Goal: Information Seeking & Learning: Learn about a topic

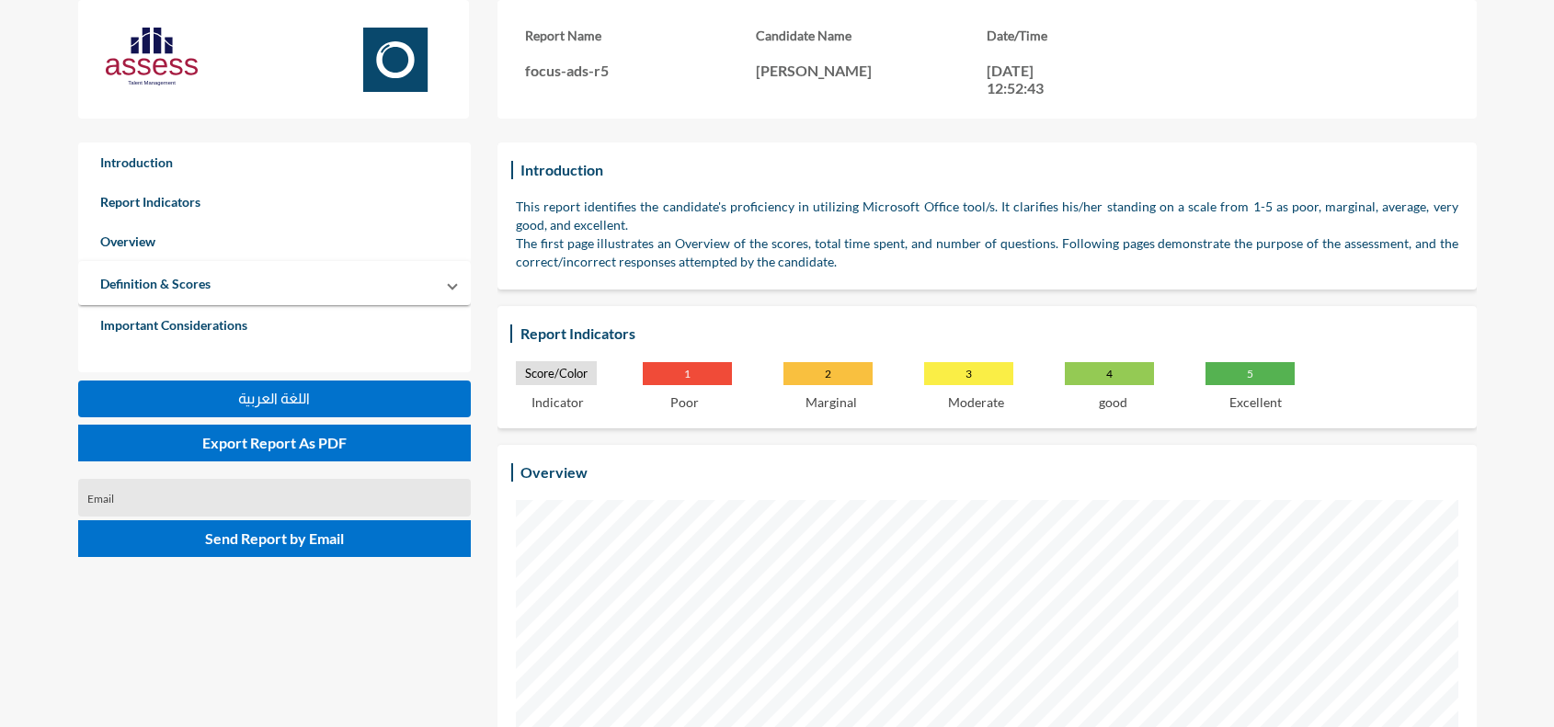
scroll to position [727, 1554]
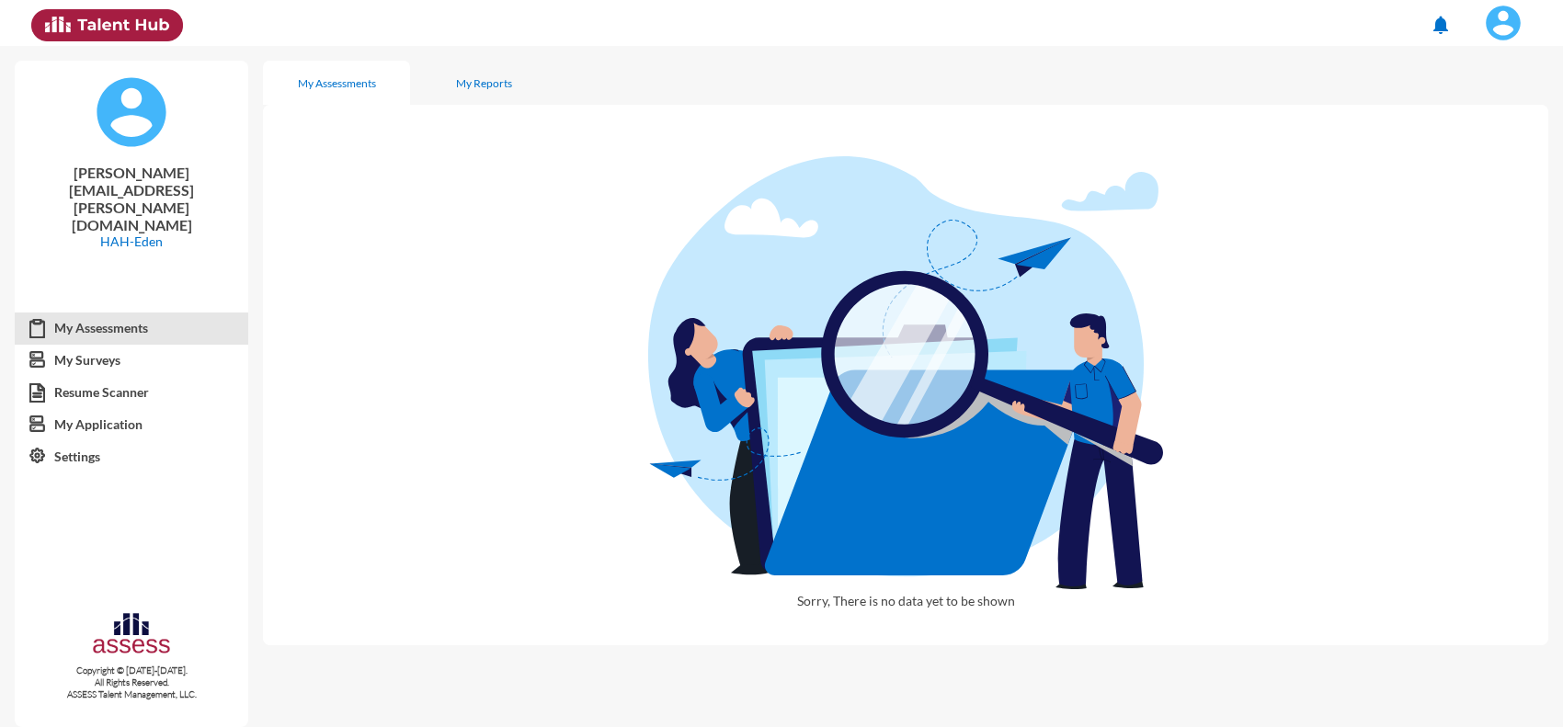
click at [1499, 21] on img at bounding box center [1503, 23] width 37 height 37
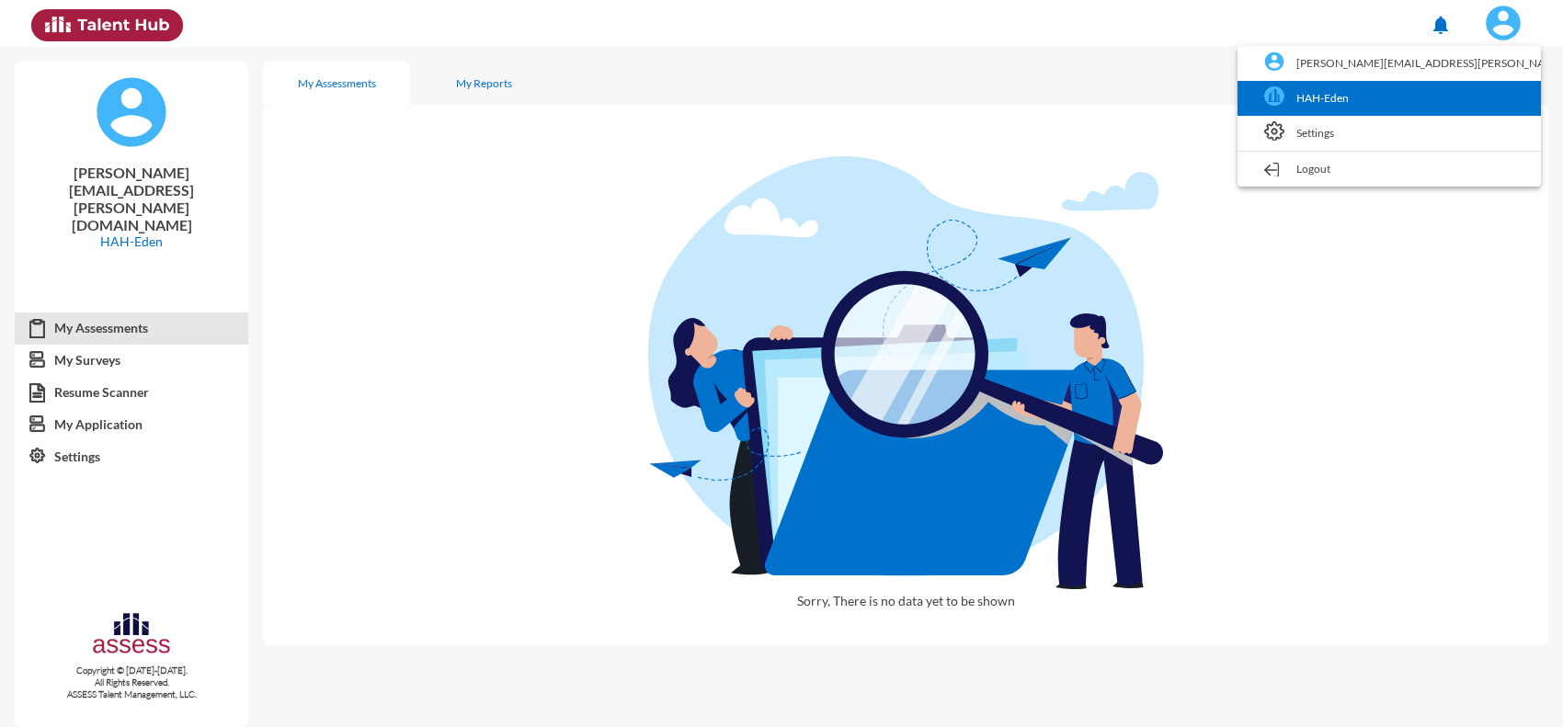
click at [1444, 92] on link "HAH-Eden" at bounding box center [1389, 98] width 285 height 35
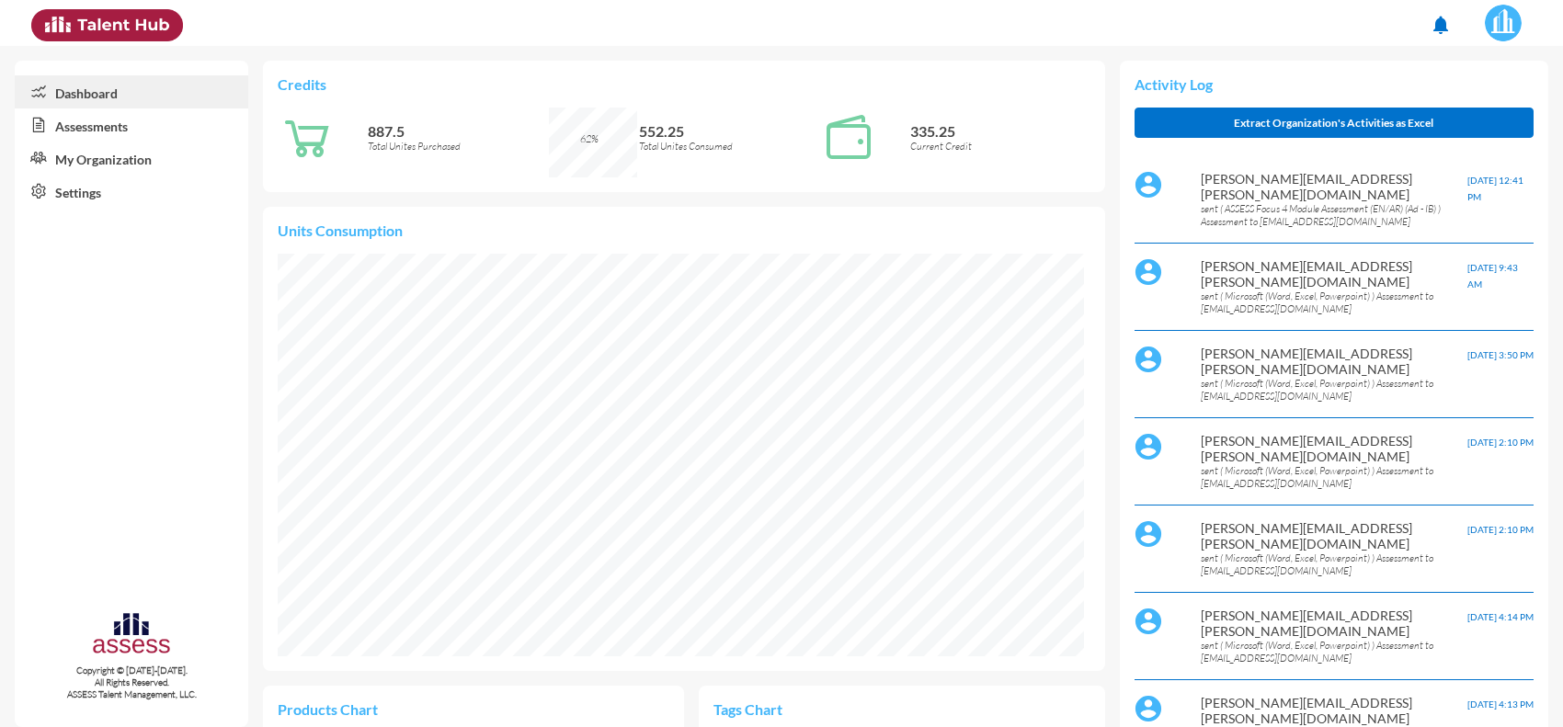
scroll to position [187, 374]
click at [115, 121] on link "Assessments" at bounding box center [132, 124] width 234 height 33
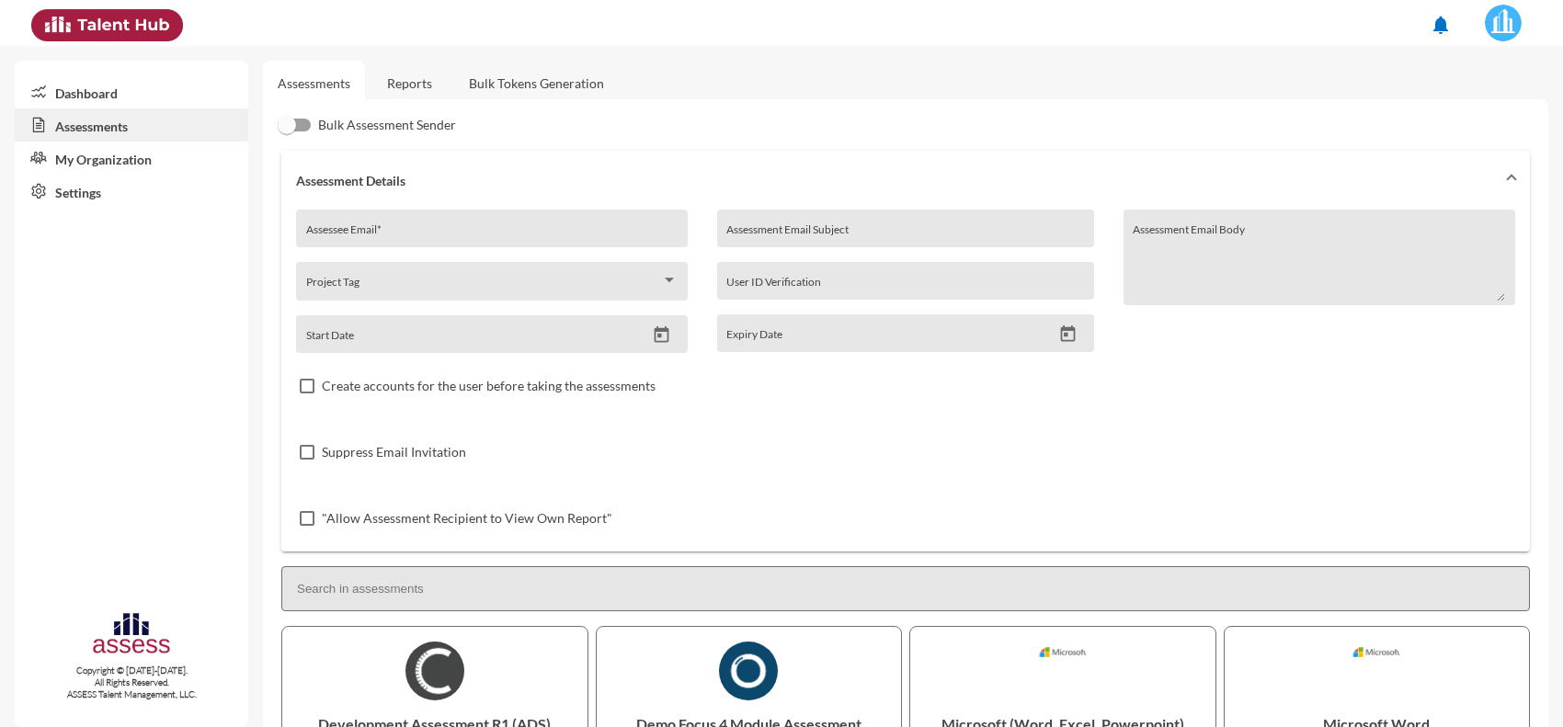
click at [435, 81] on link "Reports" at bounding box center [409, 83] width 74 height 45
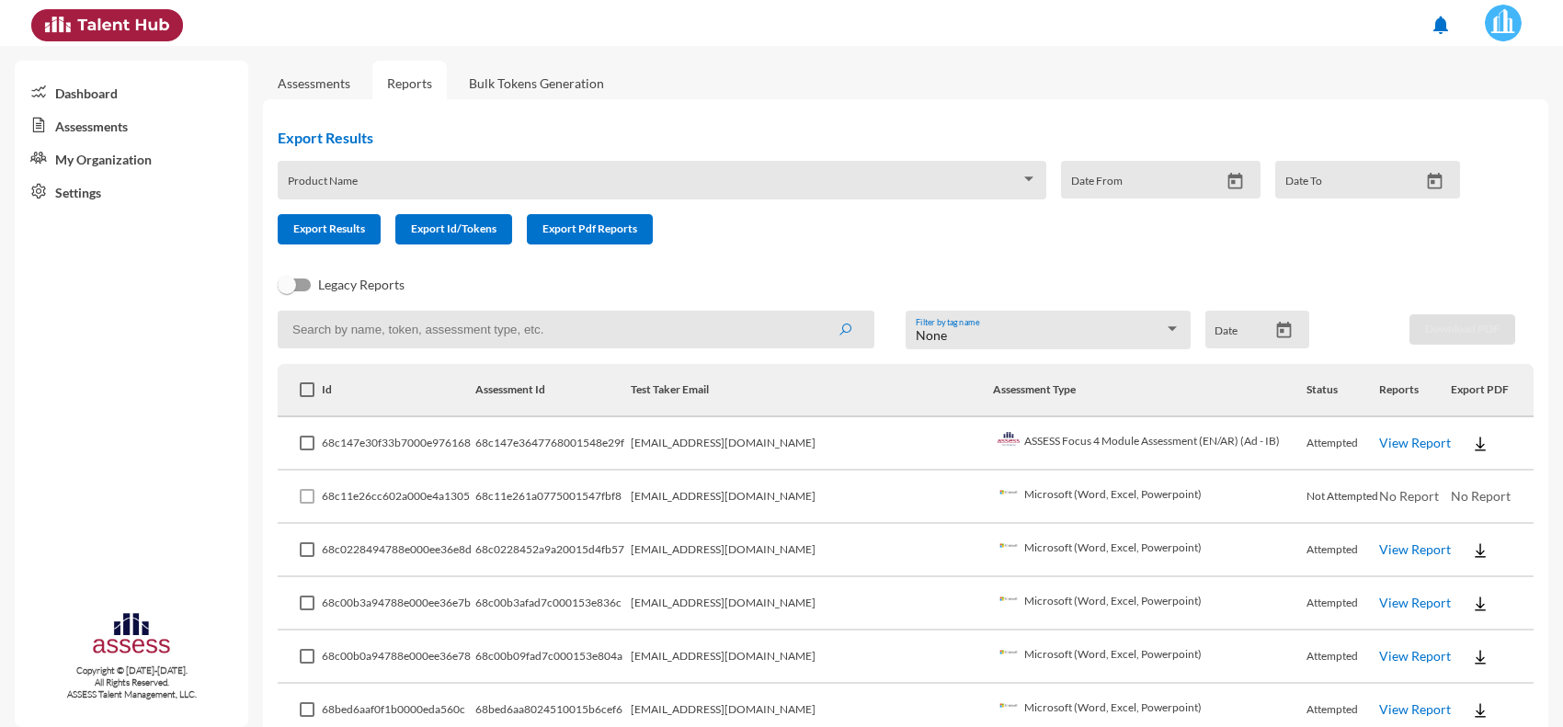
click at [1379, 443] on link "View Report" at bounding box center [1415, 443] width 72 height 16
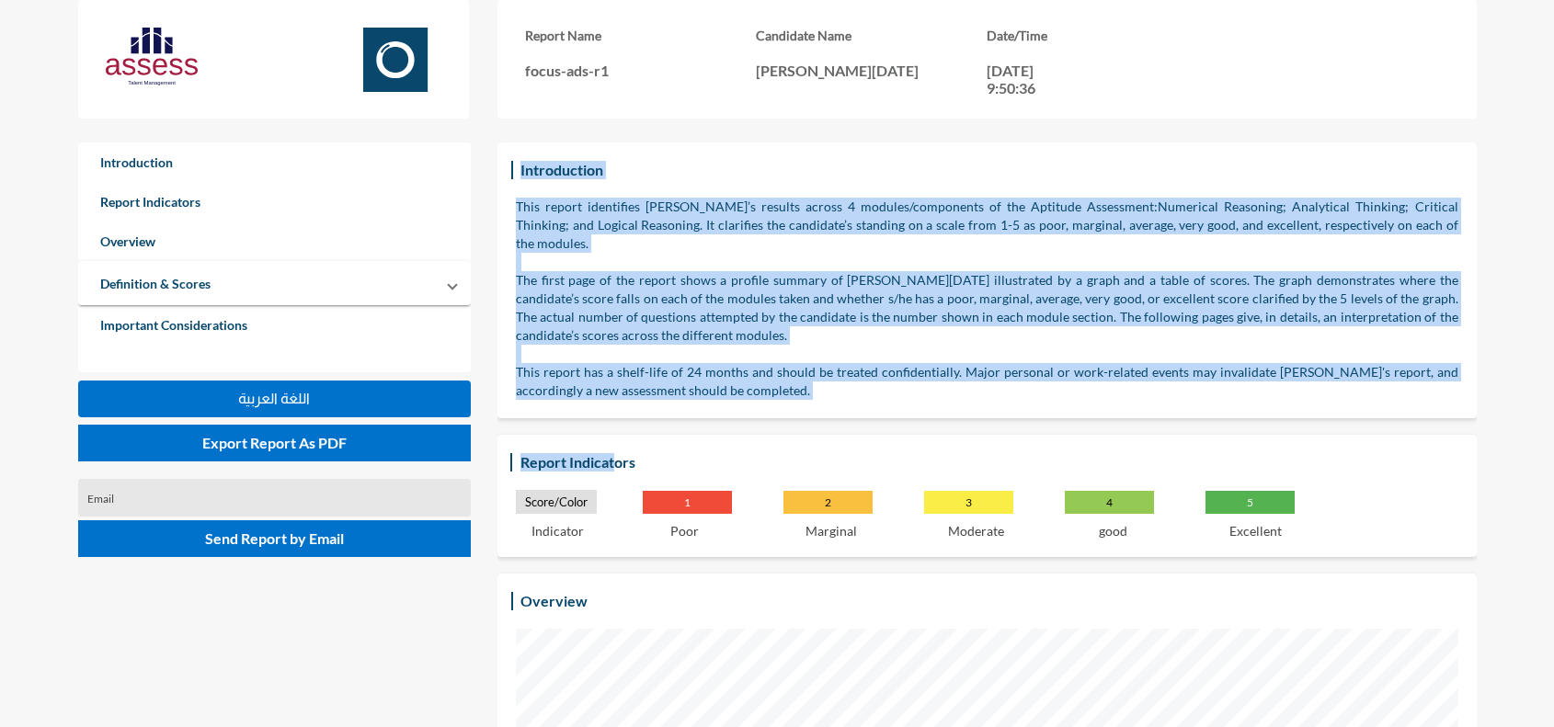
drag, startPoint x: 520, startPoint y: 165, endPoint x: 617, endPoint y: 424, distance: 275.8
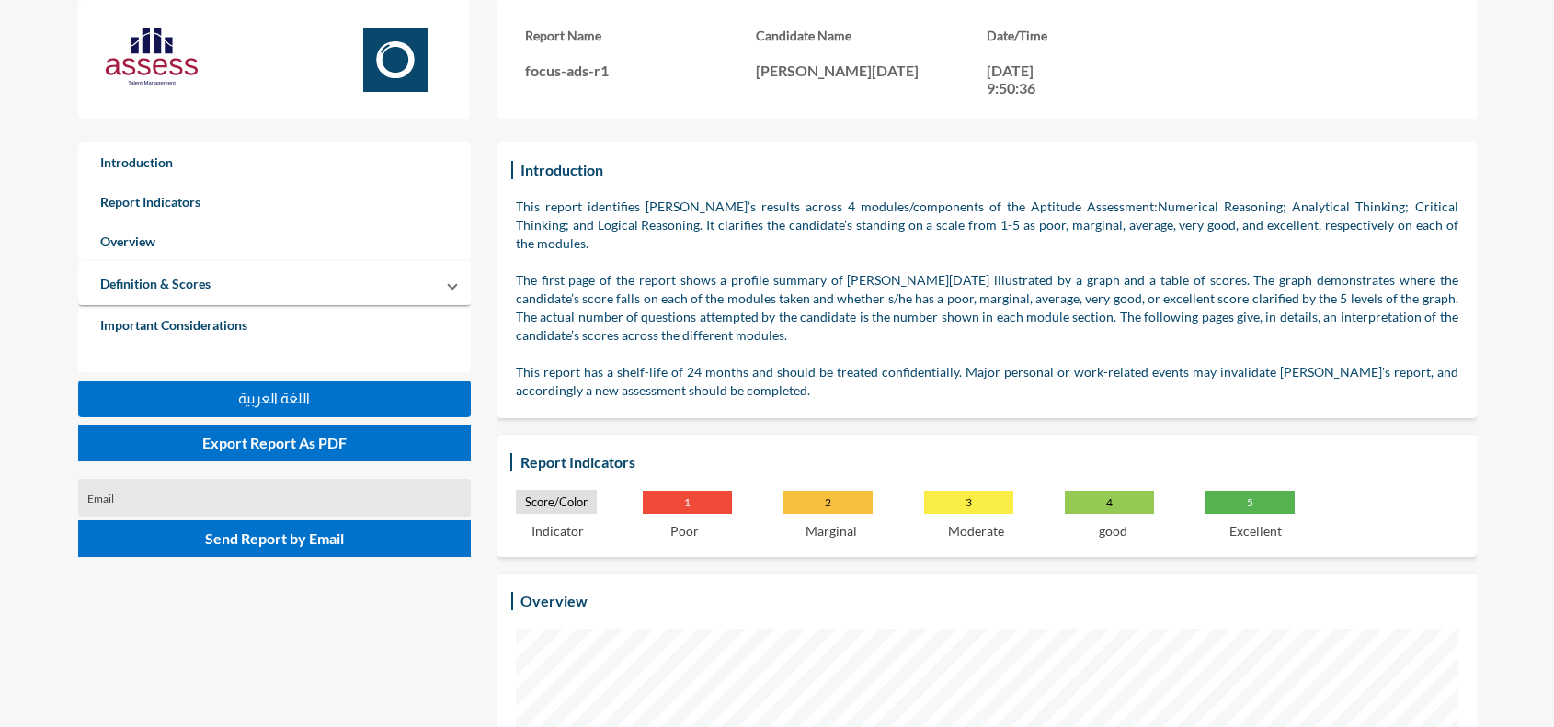
click at [734, 435] on div "Report Indicators Score/Color 1 2 3 4 5 Indicator Poor Marginal Moderate good E…" at bounding box center [986, 496] width 979 height 122
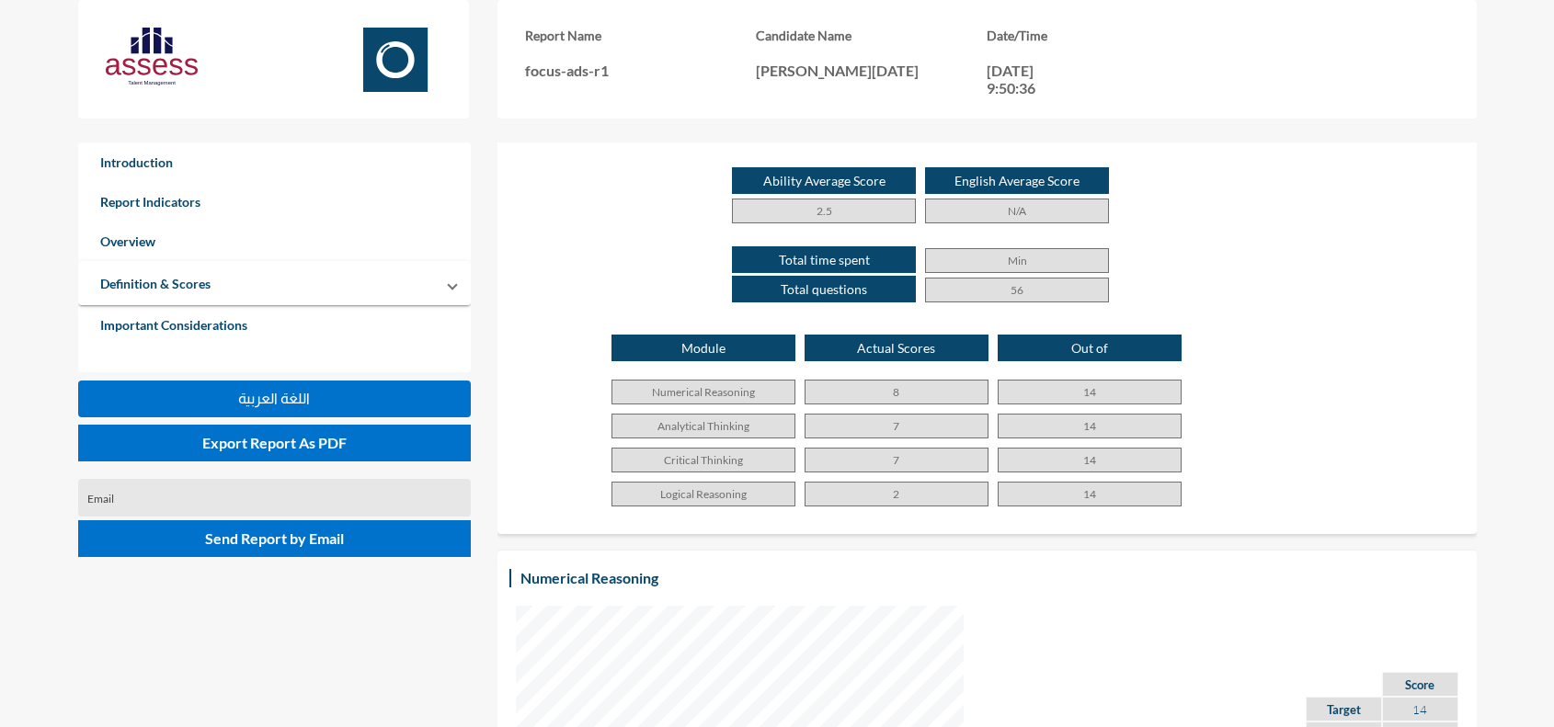
scroll to position [1112, 0]
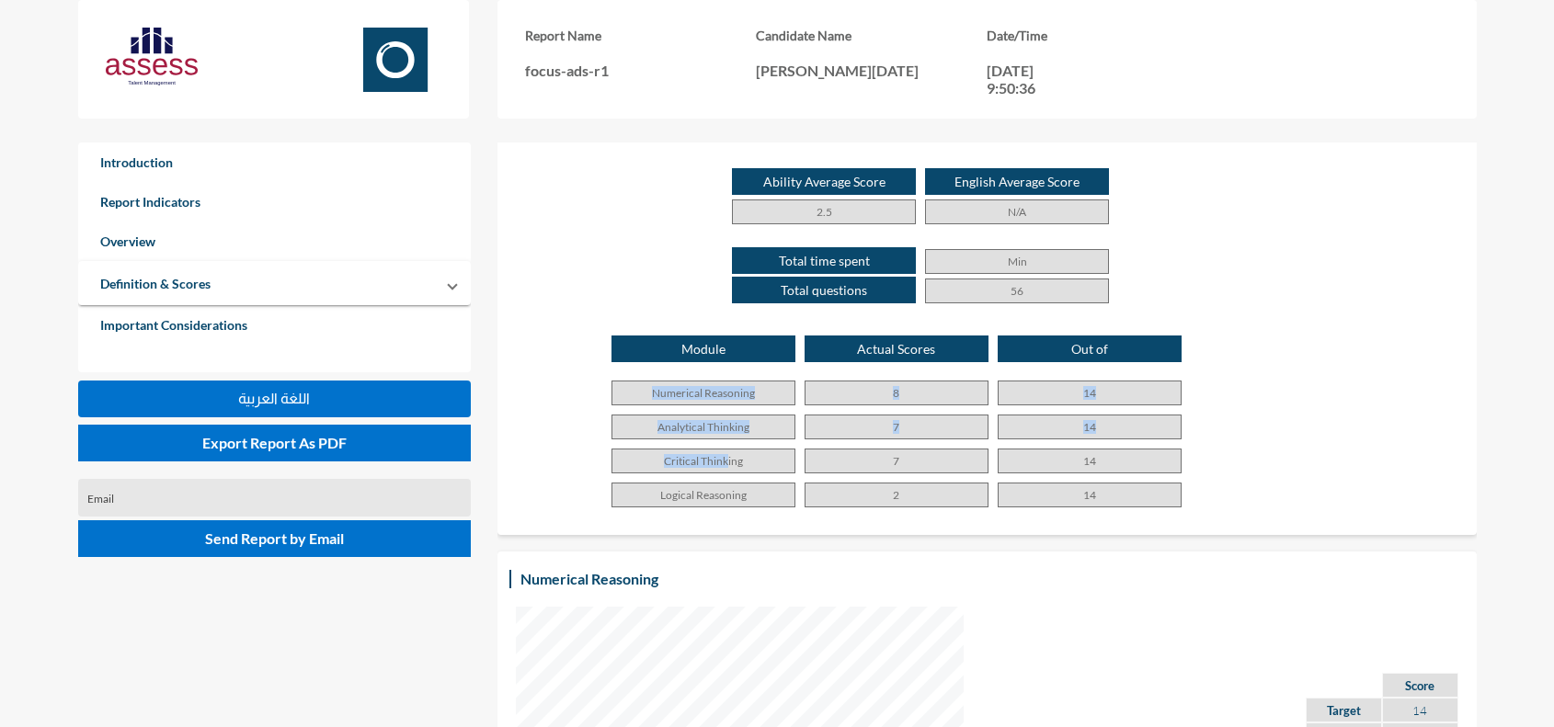
drag, startPoint x: 637, startPoint y: 370, endPoint x: 726, endPoint y: 451, distance: 121.0
click at [726, 451] on div "Module Actual Scores Out of Numerical Reasoning 8 14 Analytical Thinking 7 14 C…" at bounding box center [987, 426] width 942 height 181
click at [726, 451] on p "Critical Thinking" at bounding box center [703, 461] width 184 height 25
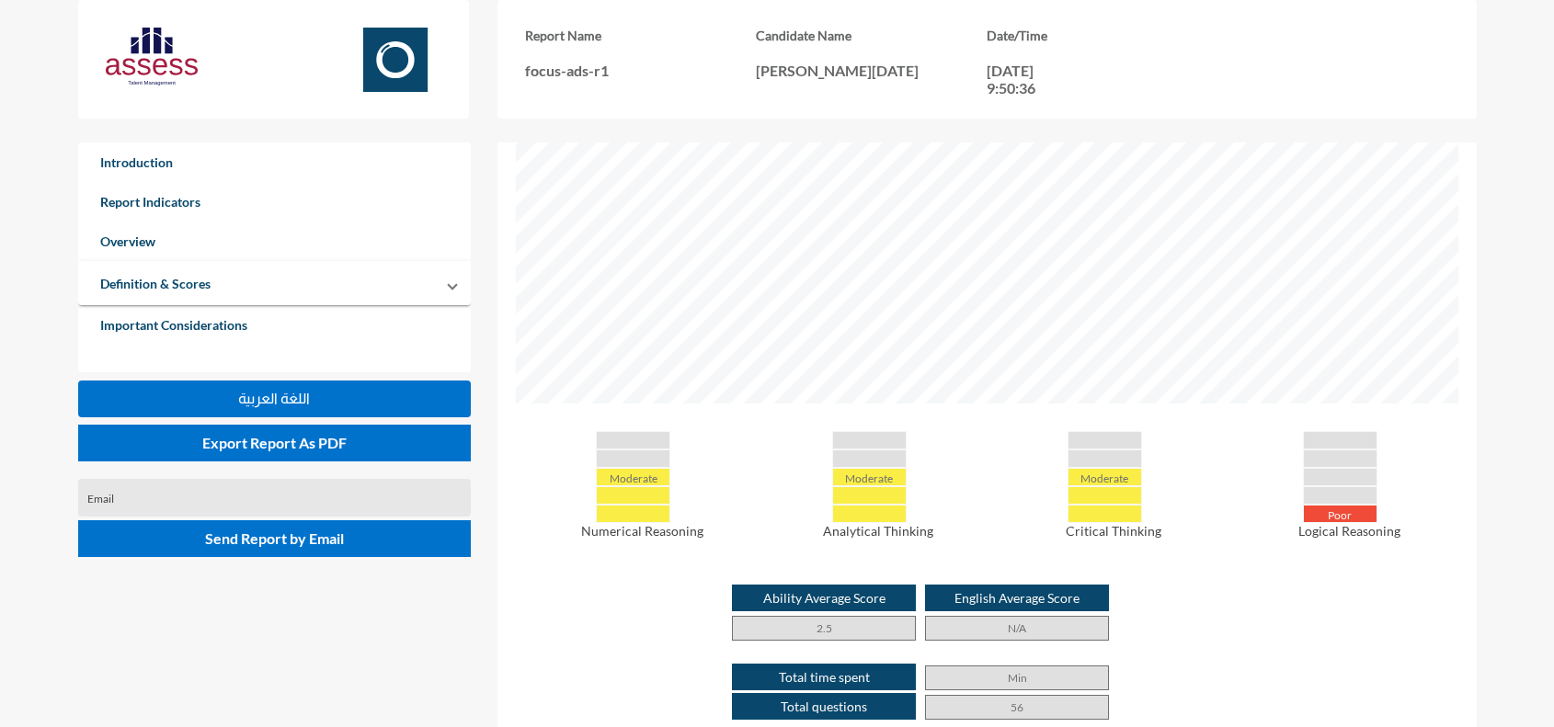
scroll to position [653, 0]
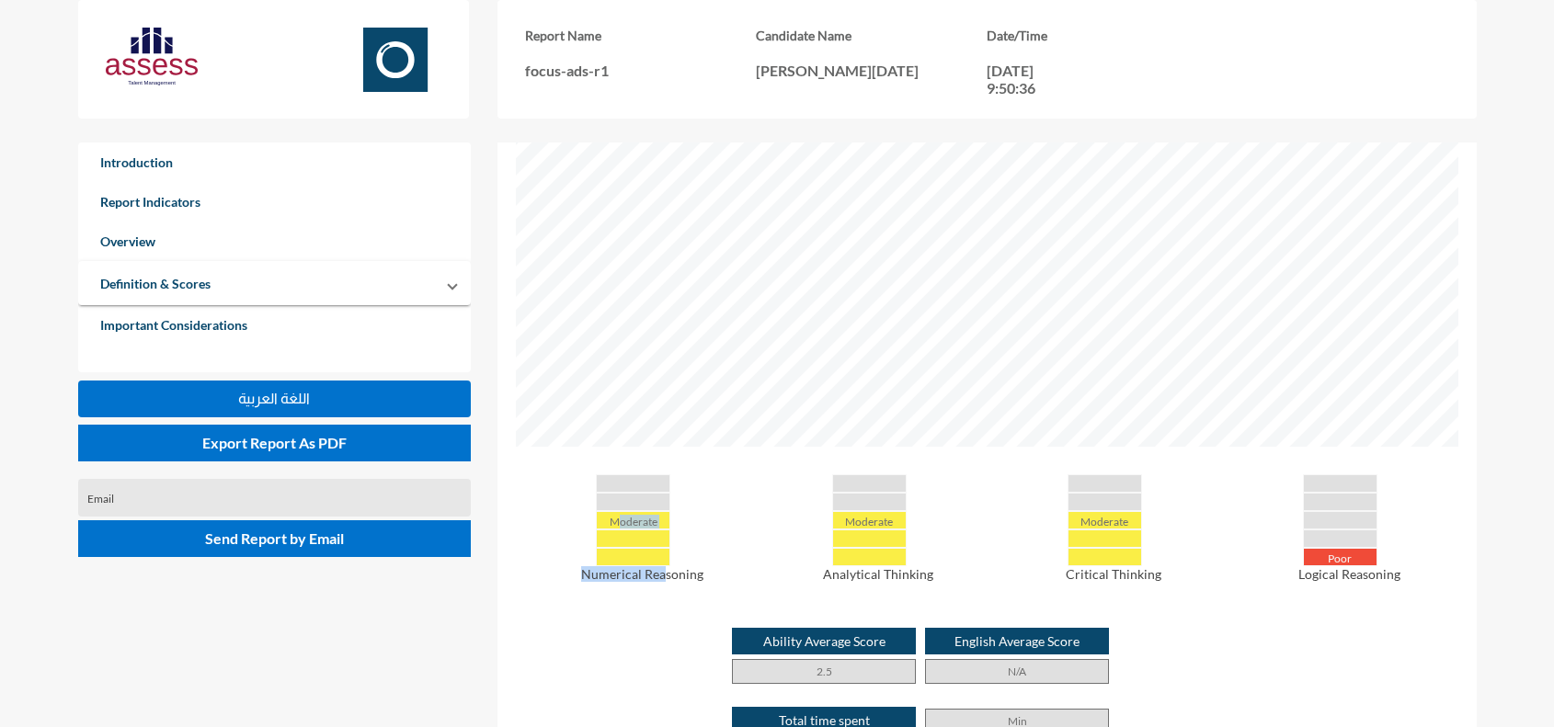
drag, startPoint x: 616, startPoint y: 504, endPoint x: 667, endPoint y: 549, distance: 67.7
click at [667, 549] on div "Moderate Numerical Reasoning" at bounding box center [633, 528] width 235 height 108
click at [667, 566] on p "Numerical Reasoning" at bounding box center [642, 574] width 217 height 16
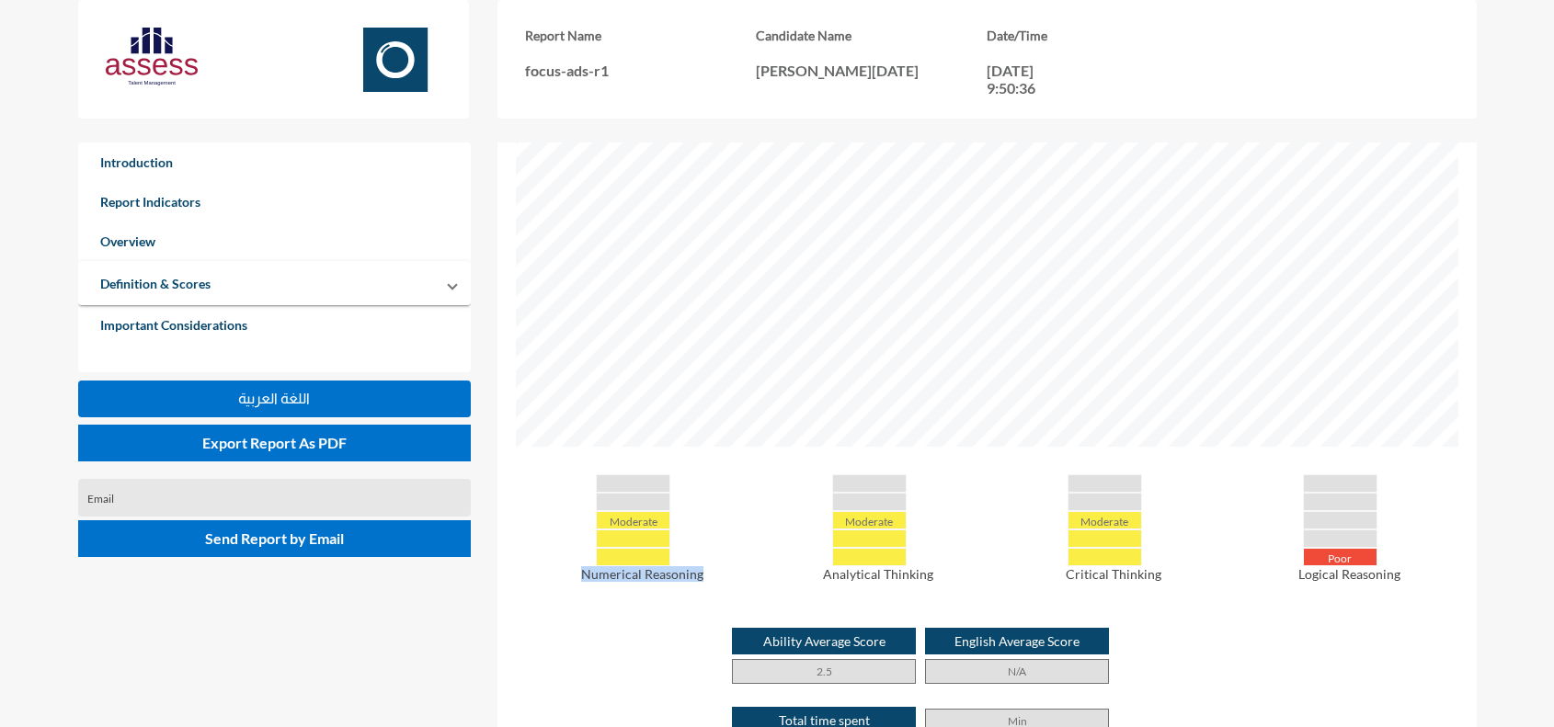
click at [667, 566] on p "Numerical Reasoning" at bounding box center [642, 574] width 217 height 16
click at [774, 628] on p "Ability Average Score" at bounding box center [824, 641] width 184 height 27
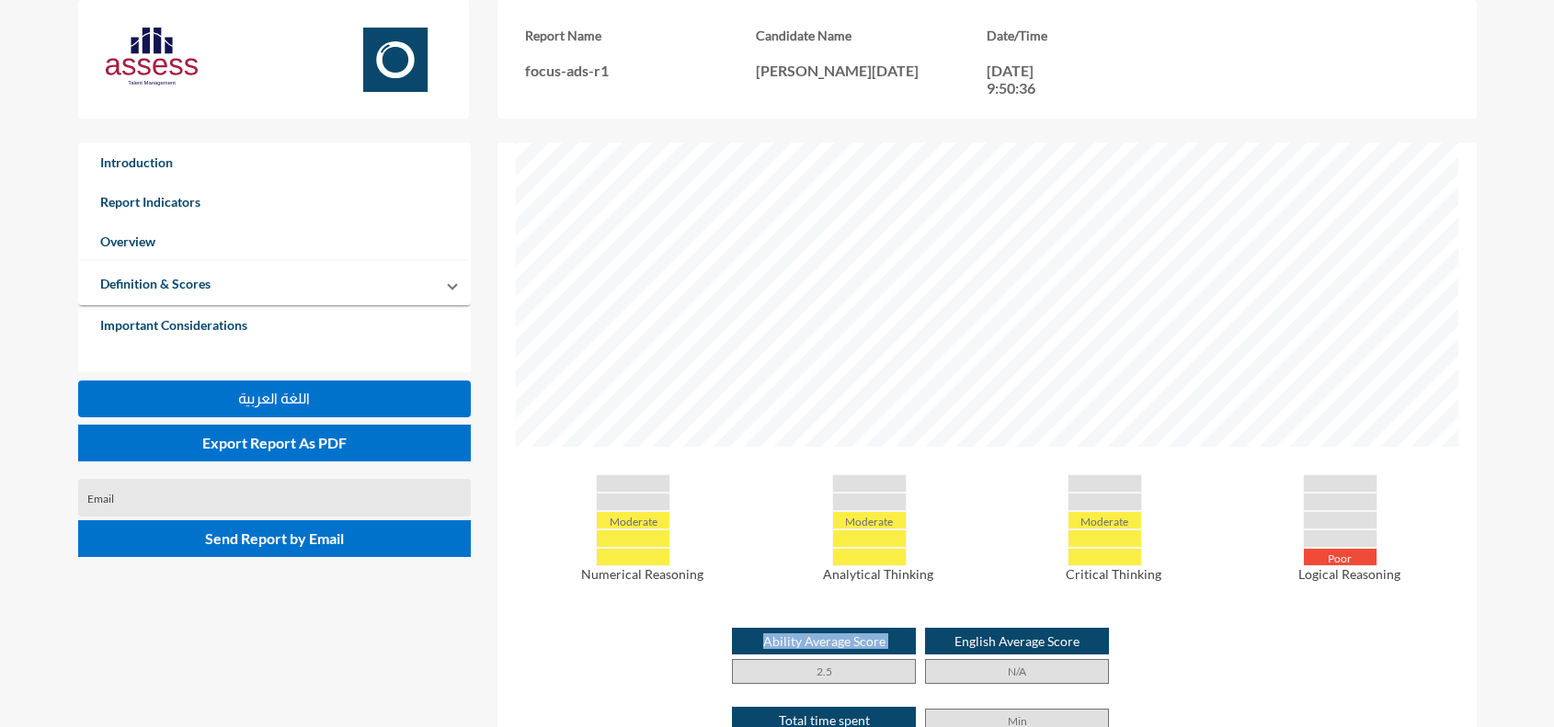
click at [740, 635] on p "Ability Average Score" at bounding box center [824, 641] width 184 height 27
